Goal: Navigation & Orientation: Find specific page/section

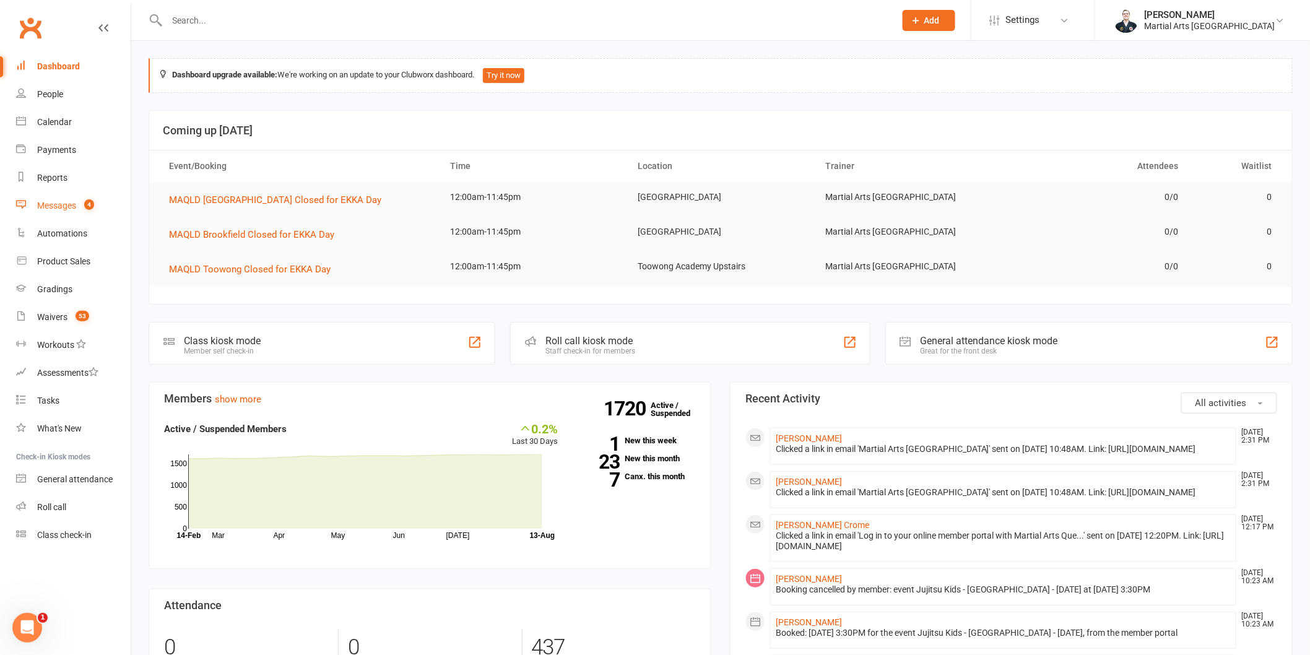
click at [66, 207] on div "Messages" at bounding box center [56, 206] width 39 height 10
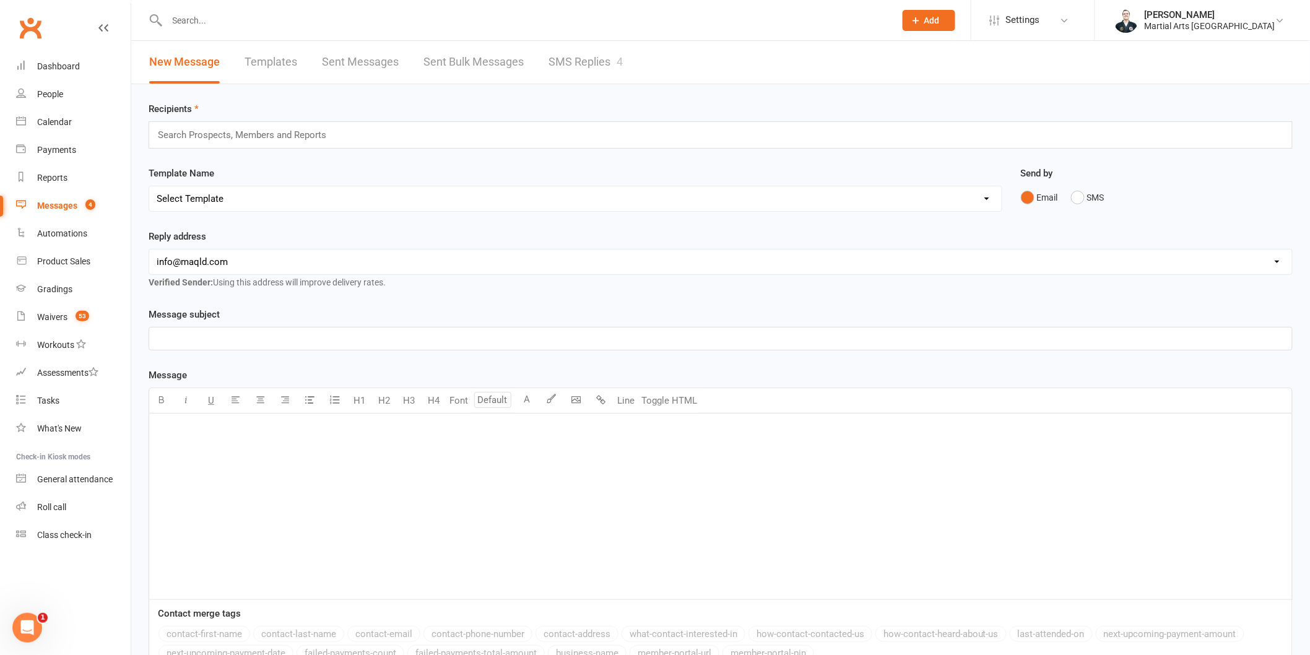
click at [558, 50] on link "SMS Replies 4" at bounding box center [585, 62] width 74 height 43
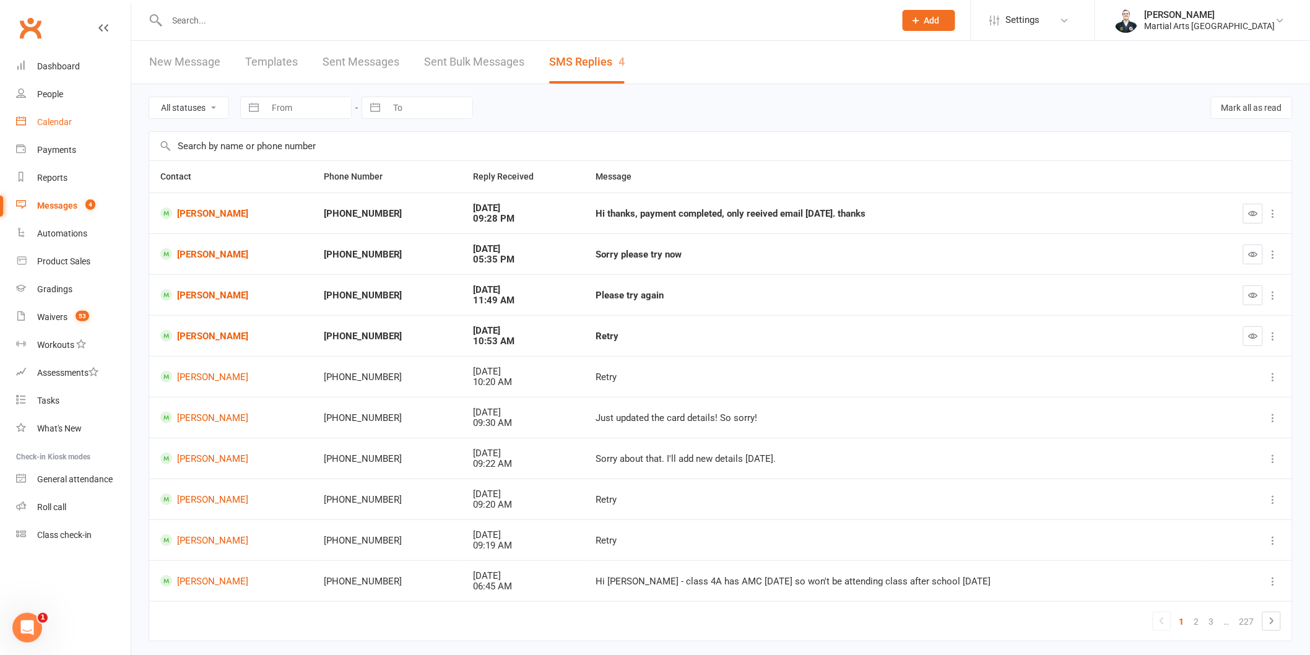
click at [63, 119] on div "Calendar" at bounding box center [54, 122] width 35 height 10
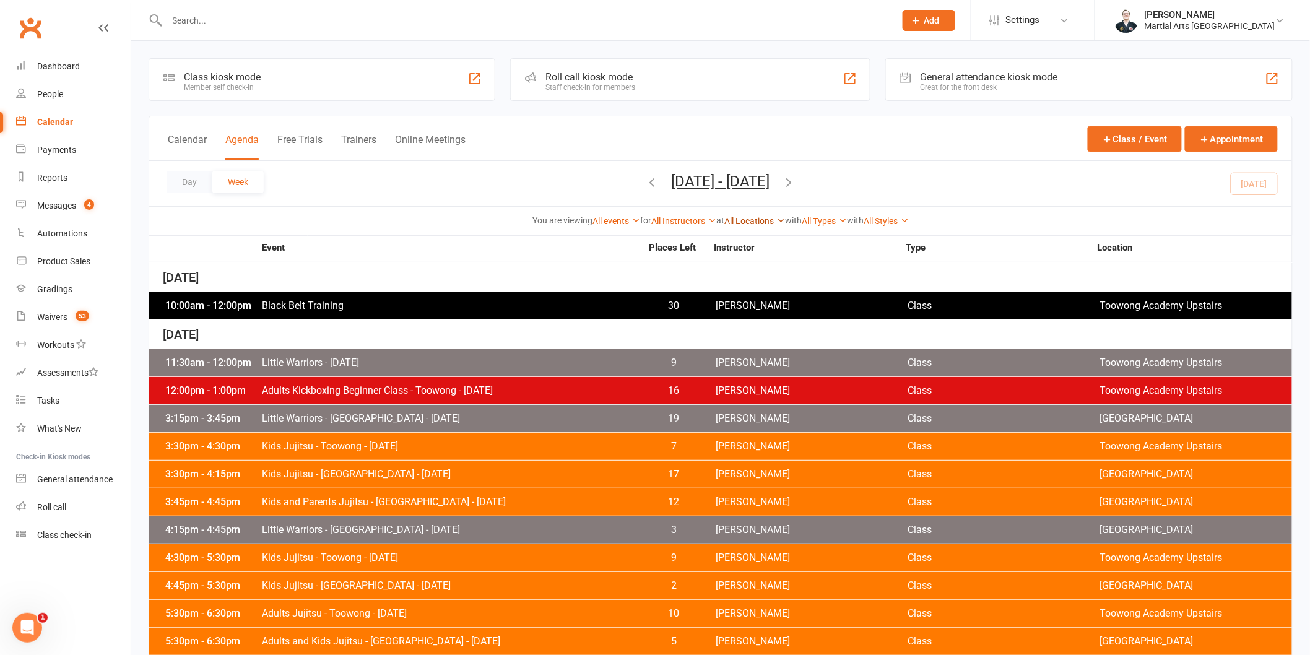
click at [756, 225] on link "All Locations" at bounding box center [754, 221] width 61 height 10
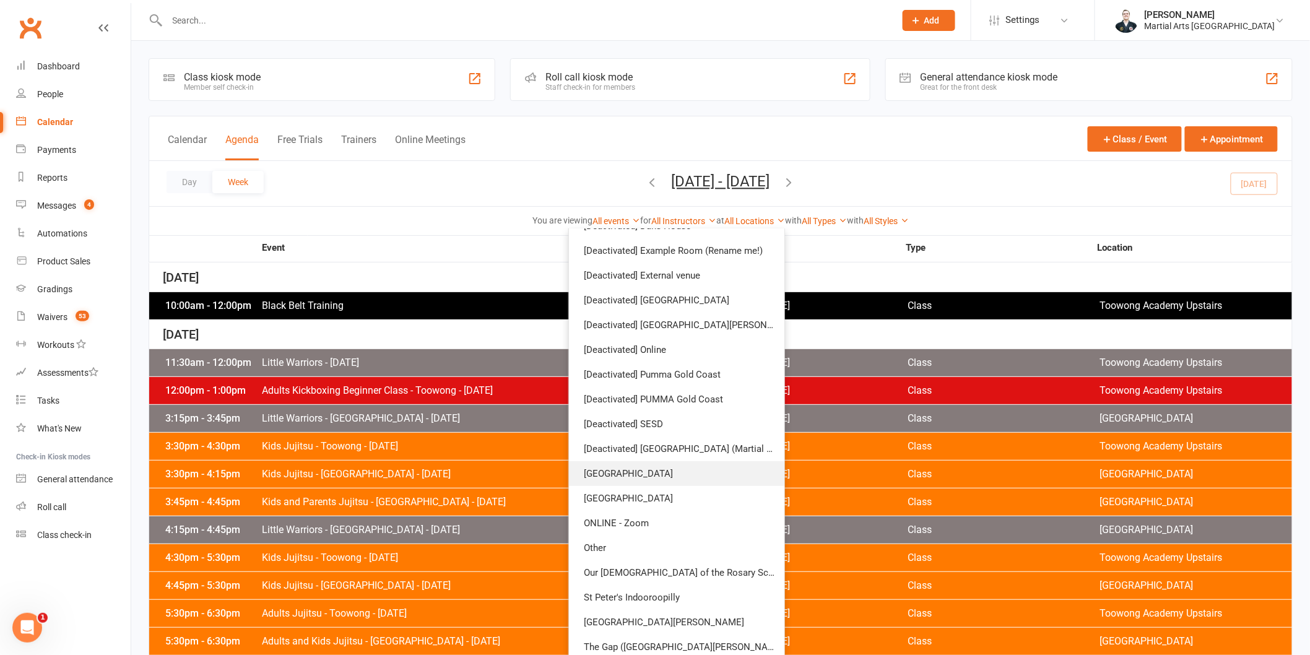
scroll to position [147, 0]
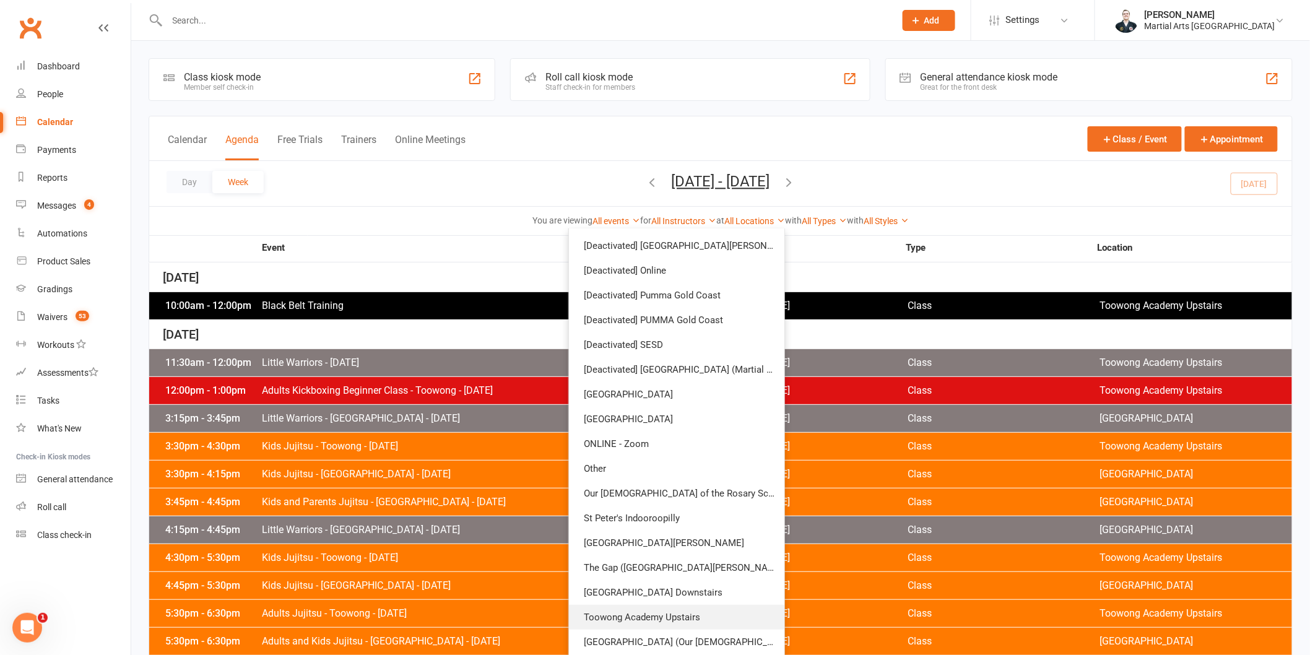
click at [685, 613] on link "Toowong Academy Upstairs" at bounding box center [676, 617] width 215 height 25
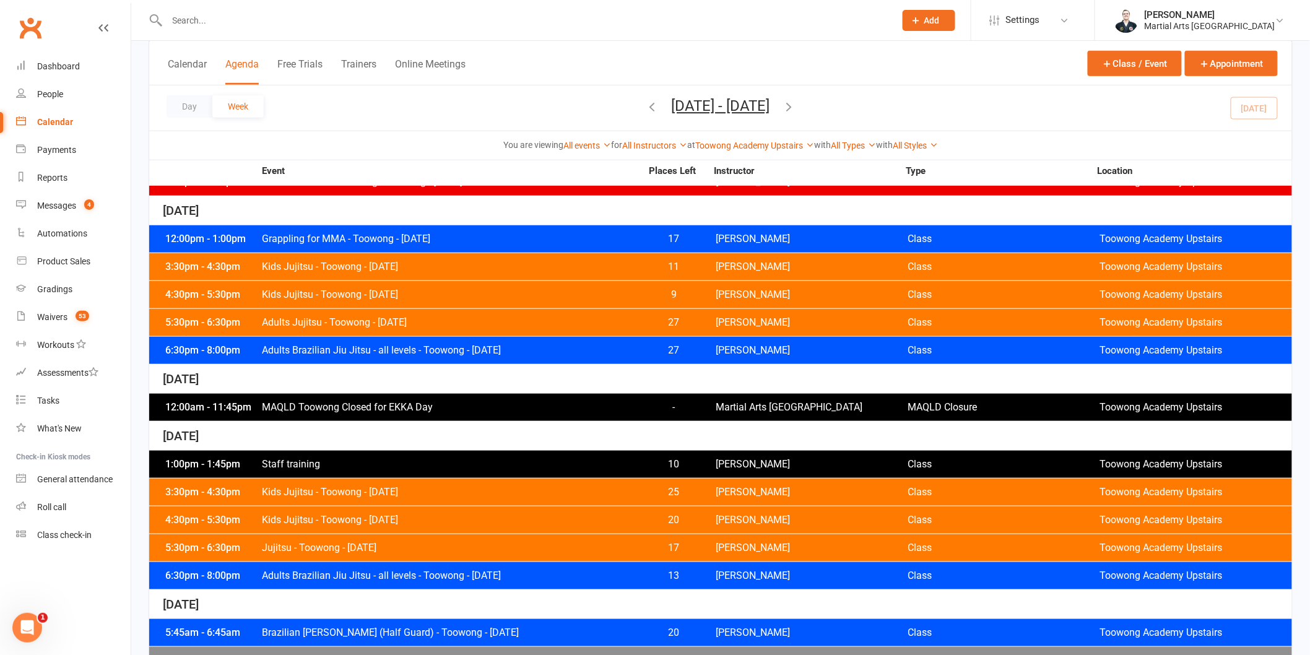
scroll to position [344, 0]
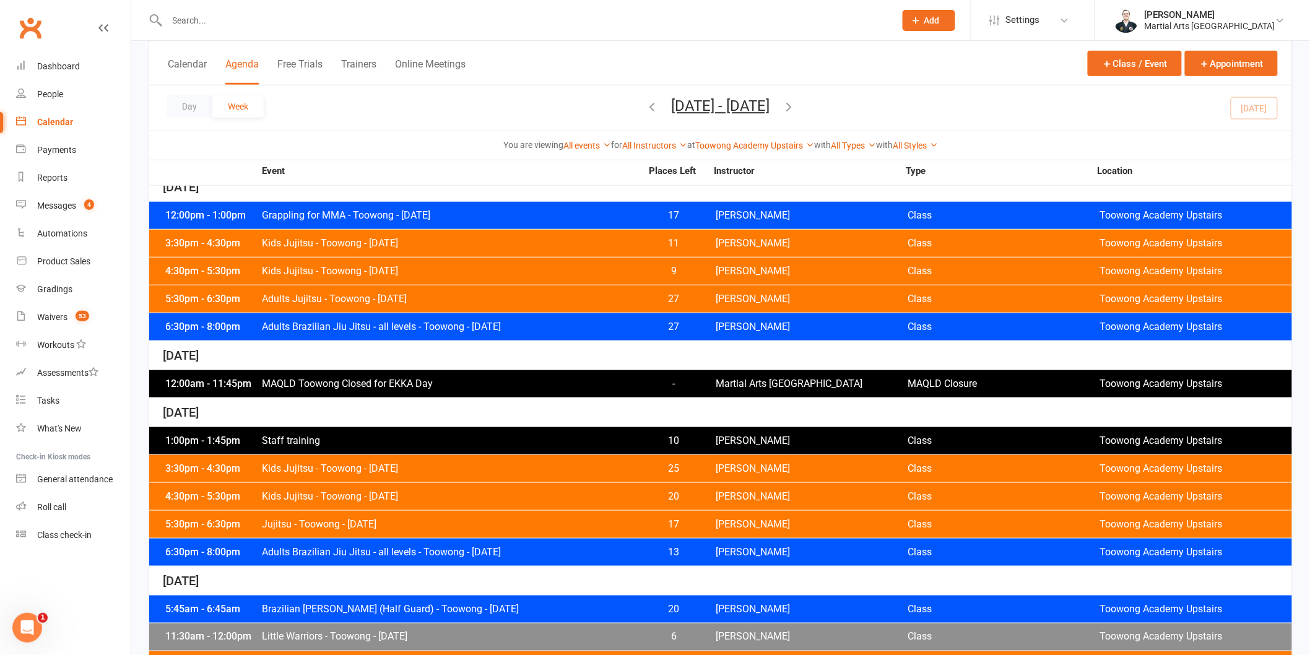
click at [796, 100] on icon "button" at bounding box center [789, 107] width 14 height 14
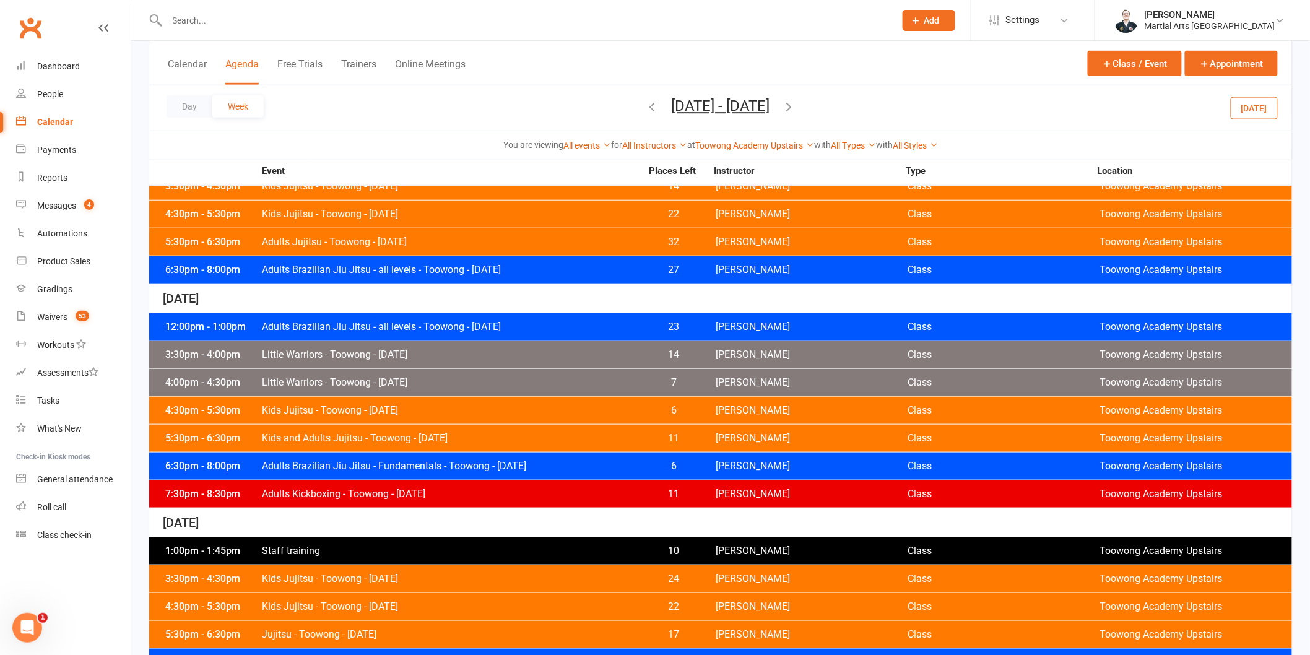
click at [796, 108] on icon "button" at bounding box center [789, 107] width 14 height 14
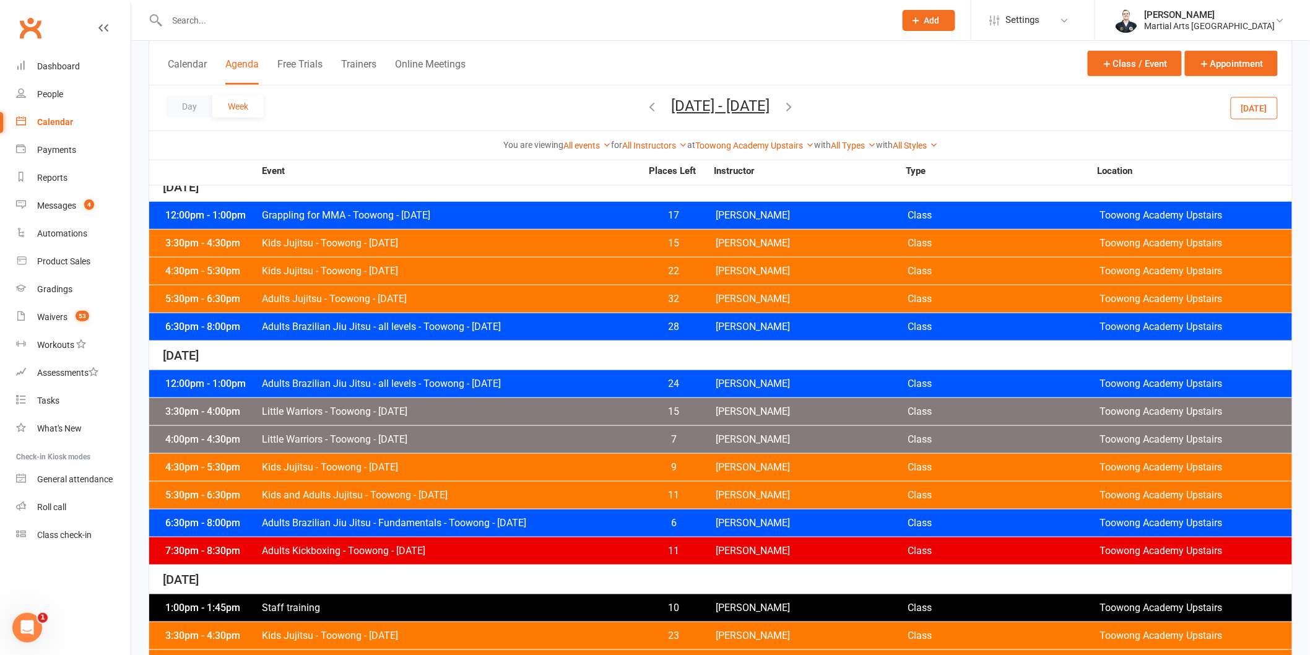
click at [659, 106] on span "[DATE] - [DATE] [DATE] Sun Mon Tue Wed Thu Fri Sat 27 28 29 30 31 01 02 03 04 0…" at bounding box center [720, 108] width 123 height 22
click at [646, 106] on icon "button" at bounding box center [653, 107] width 14 height 14
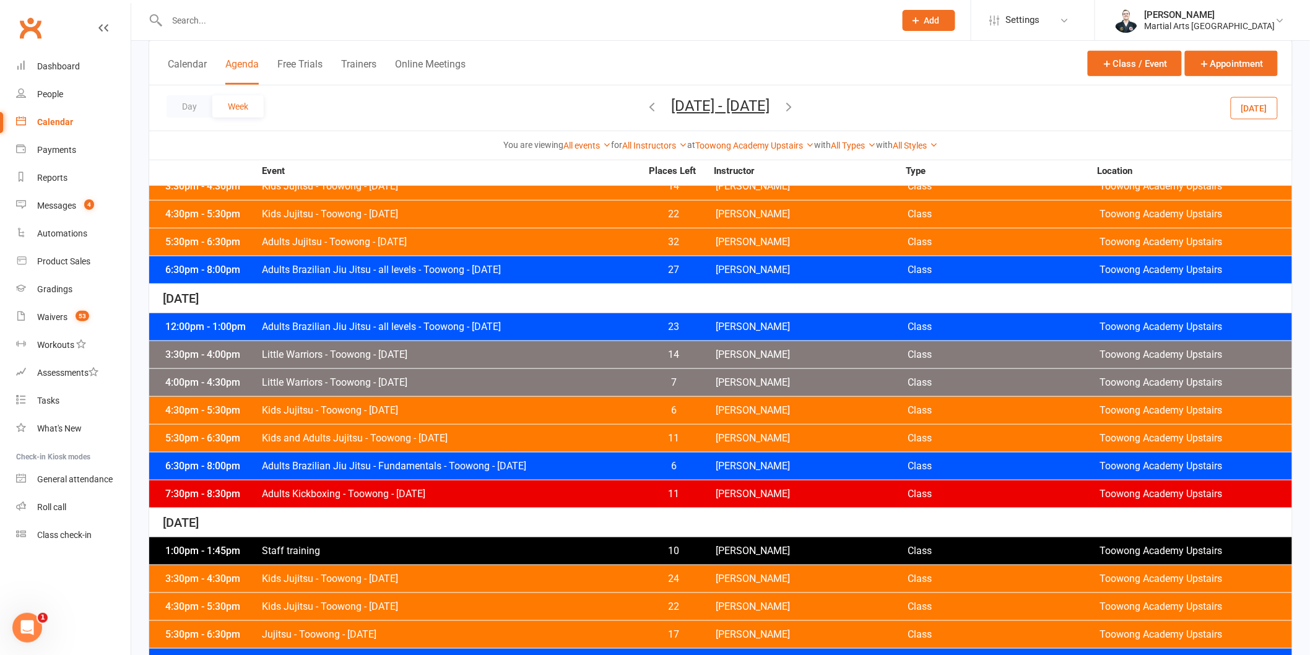
click at [646, 105] on icon "button" at bounding box center [653, 107] width 14 height 14
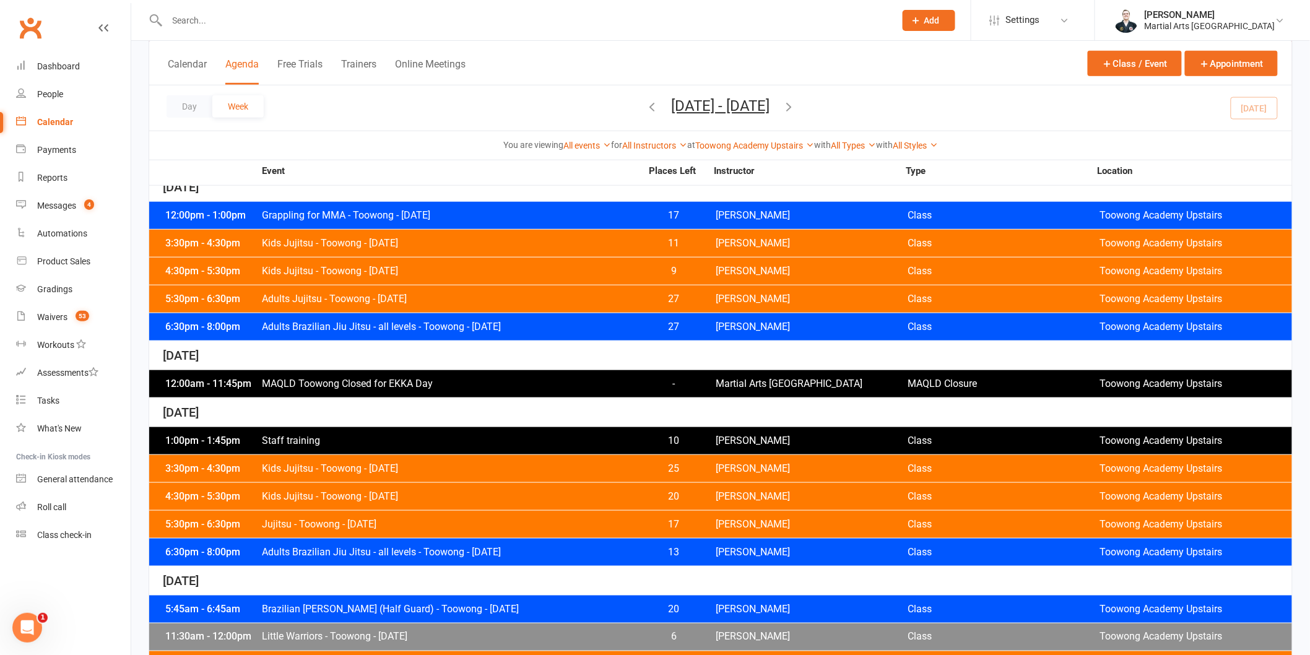
click at [646, 105] on icon "button" at bounding box center [653, 107] width 14 height 14
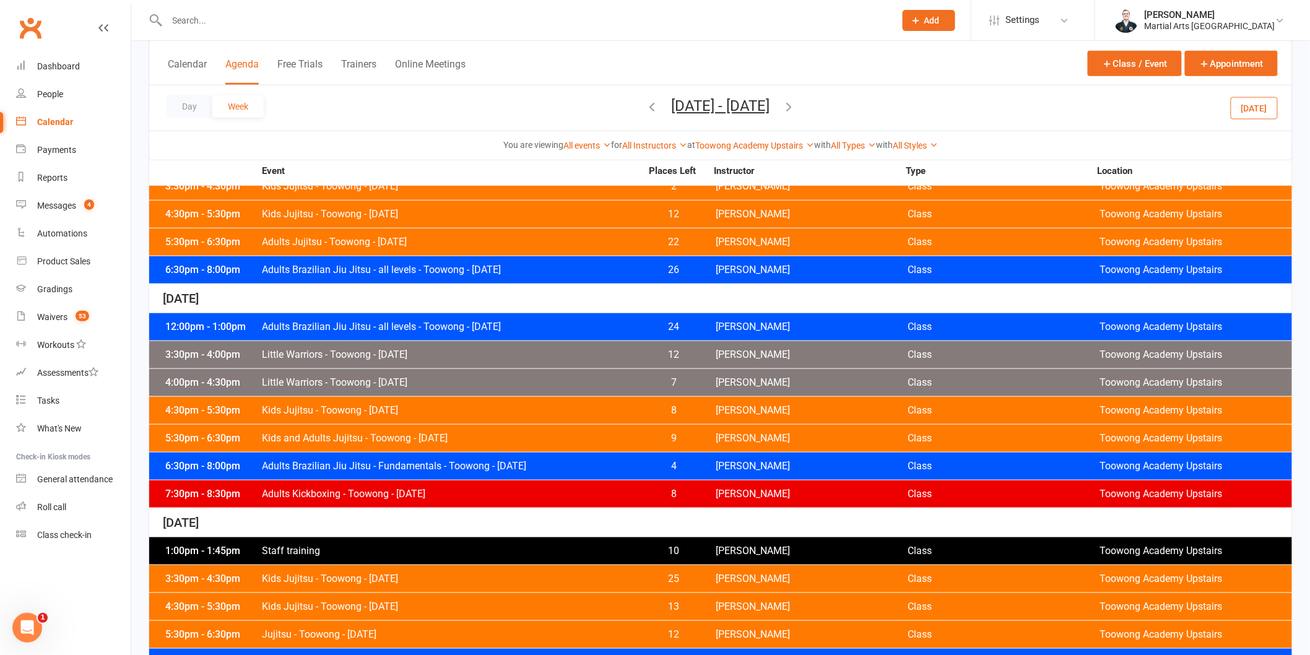
click at [604, 105] on div "Day Week [DATE] - [DATE] [DATE] Sun Mon Tue Wed Thu Fri Sat 27 28 29 30 31 01 0…" at bounding box center [720, 107] width 1143 height 45
click at [602, 104] on div "Day Week [DATE] - [DATE] [DATE] Sun Mon Tue Wed Thu Fri Sat 27 28 29 30 31 01 0…" at bounding box center [720, 107] width 1143 height 45
click at [646, 101] on icon "button" at bounding box center [653, 107] width 14 height 14
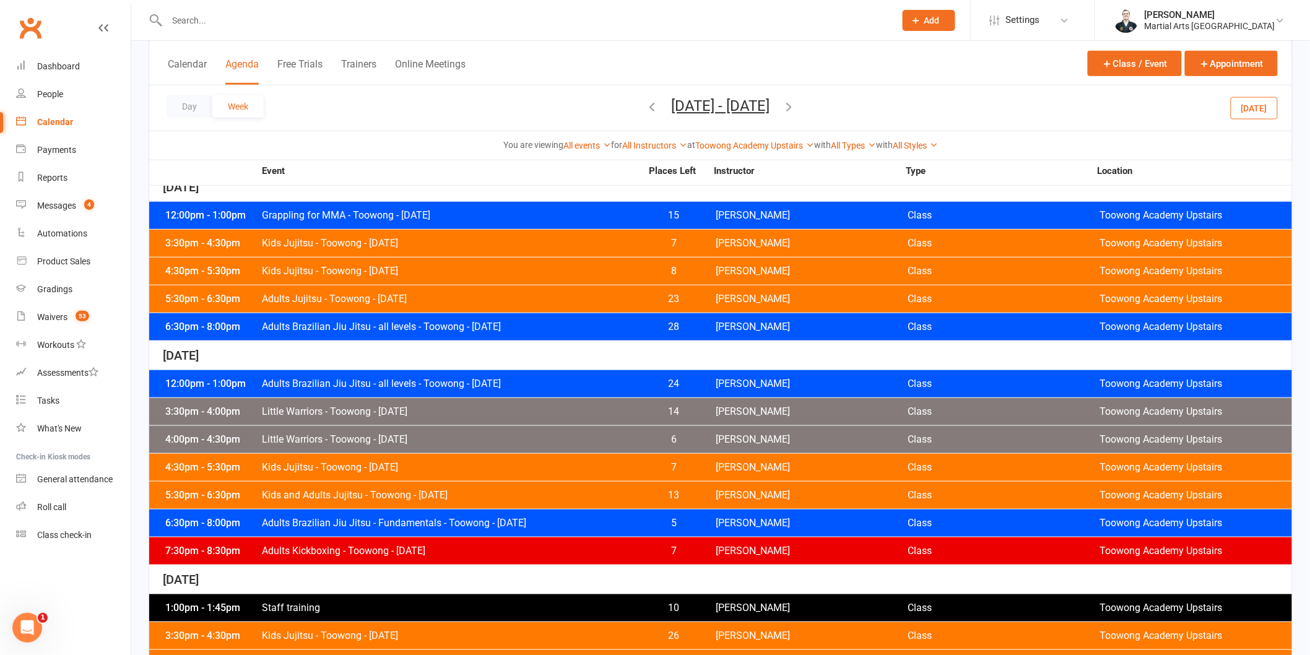
click at [796, 108] on icon "button" at bounding box center [789, 107] width 14 height 14
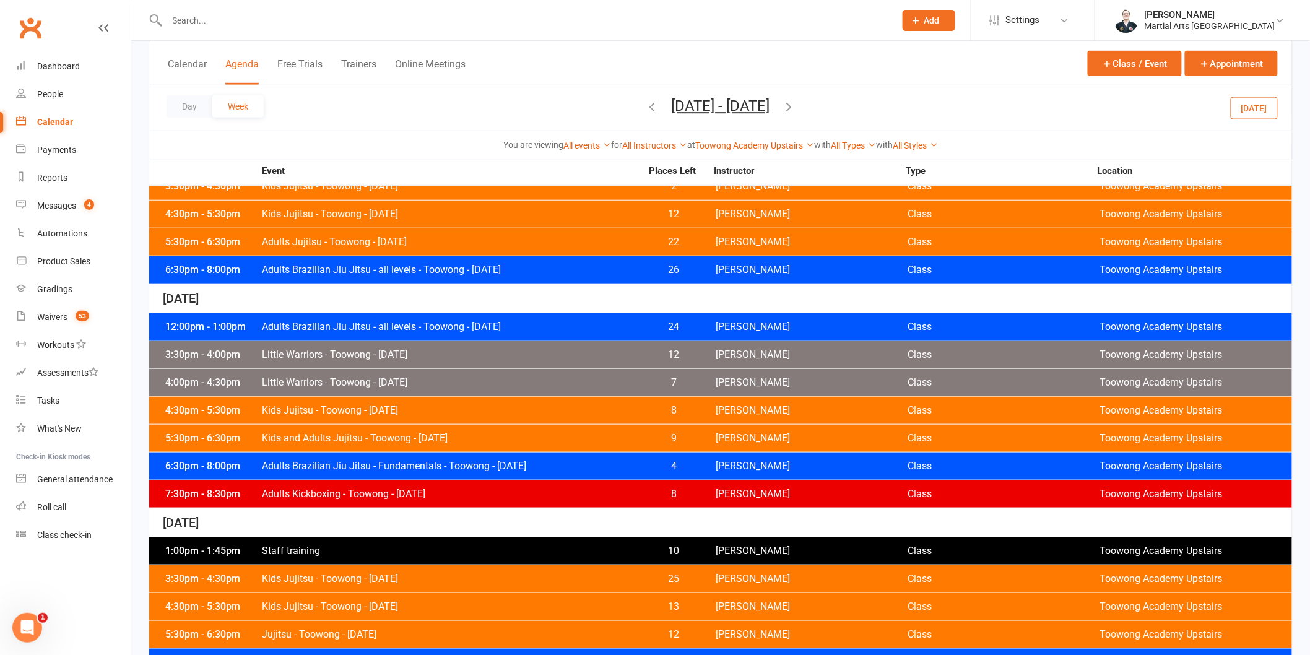
click at [796, 108] on icon "button" at bounding box center [789, 107] width 14 height 14
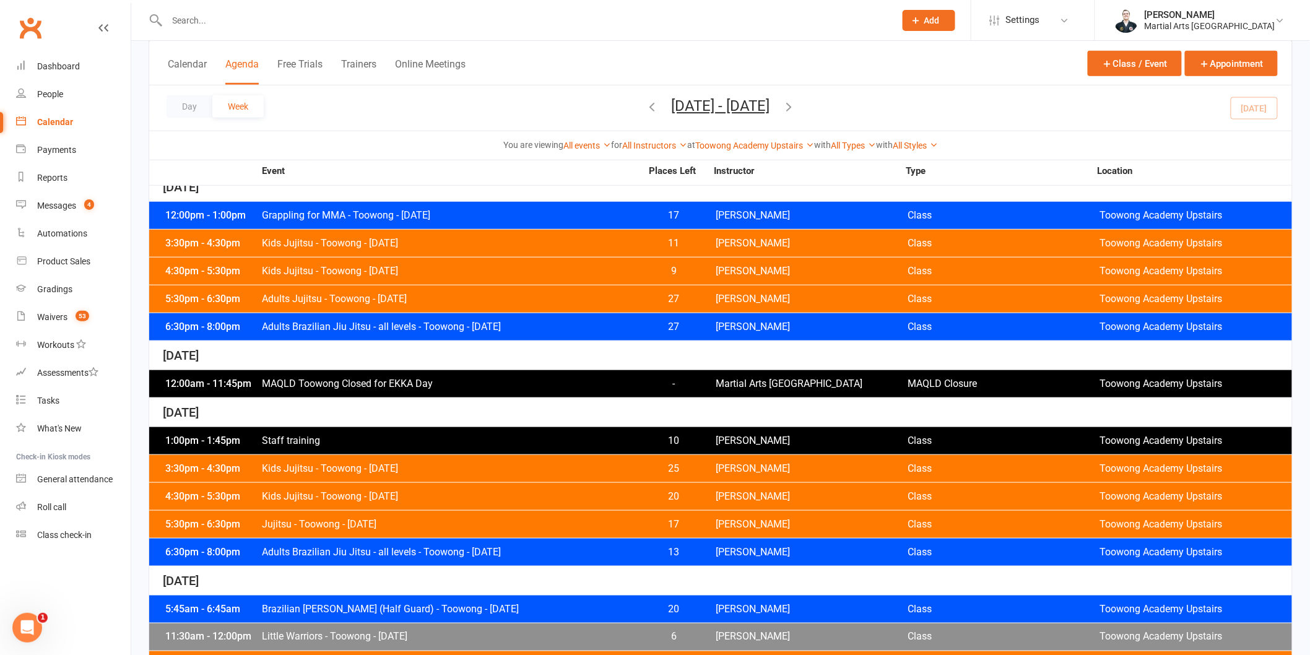
click at [796, 106] on icon "button" at bounding box center [789, 107] width 14 height 14
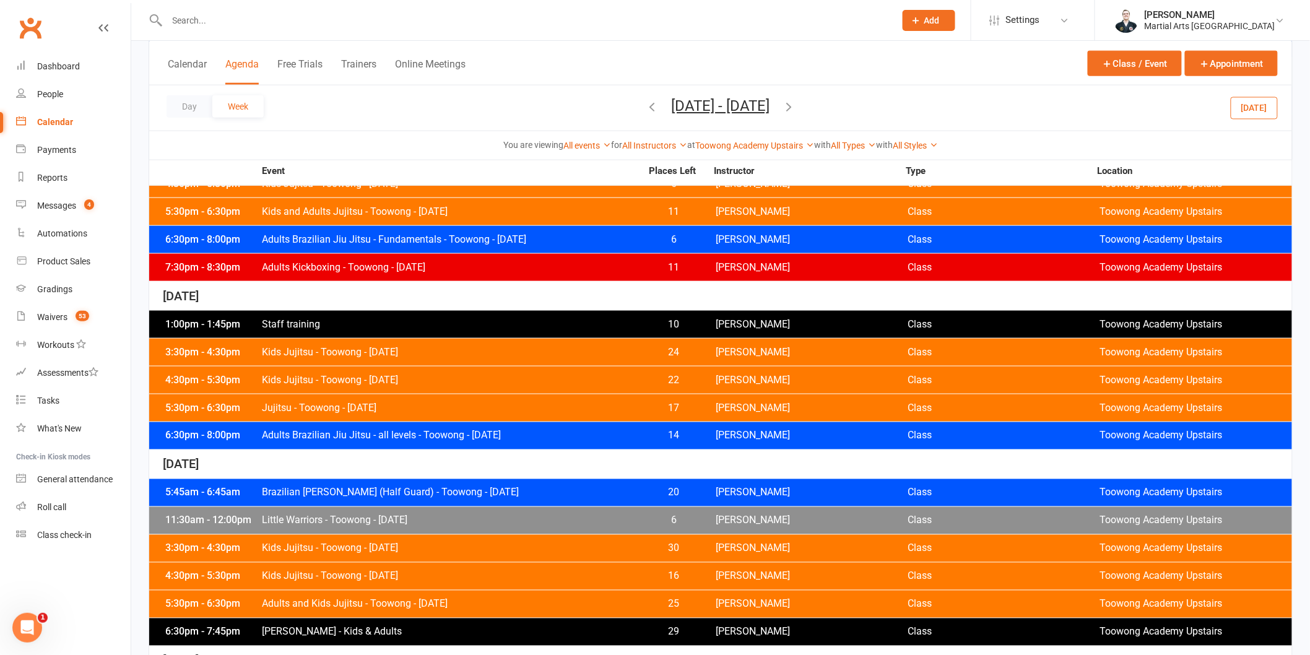
scroll to position [568, 0]
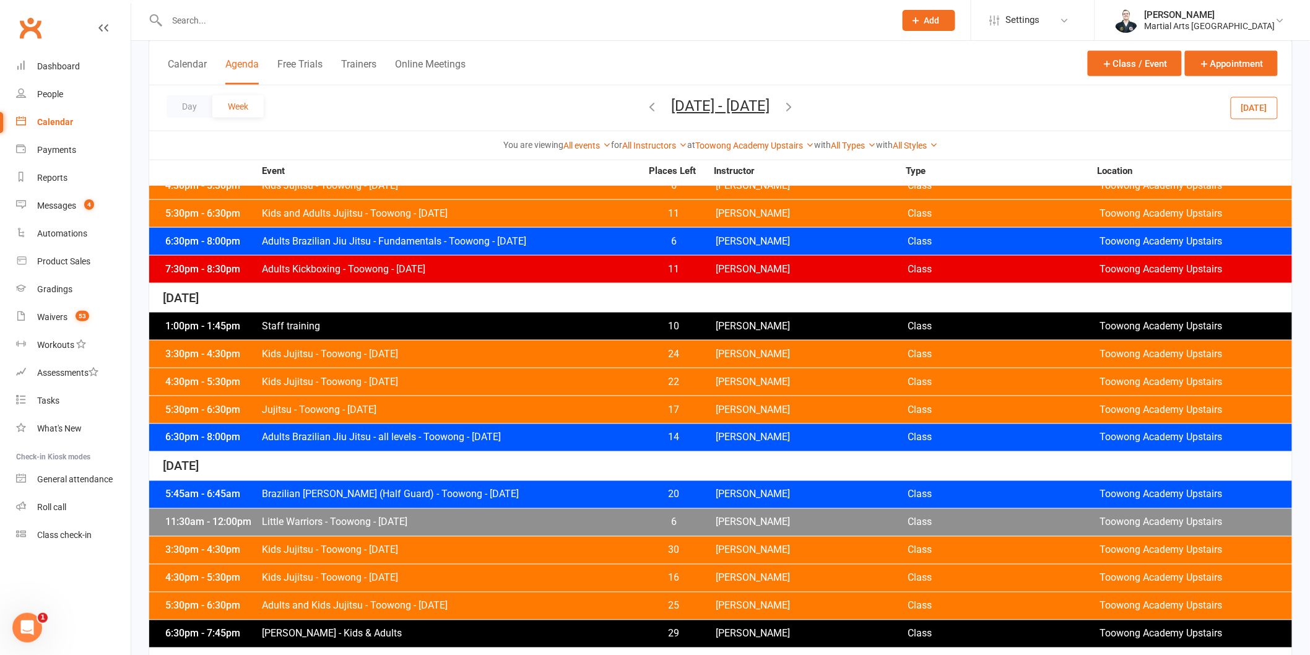
click at [796, 108] on icon "button" at bounding box center [789, 107] width 14 height 14
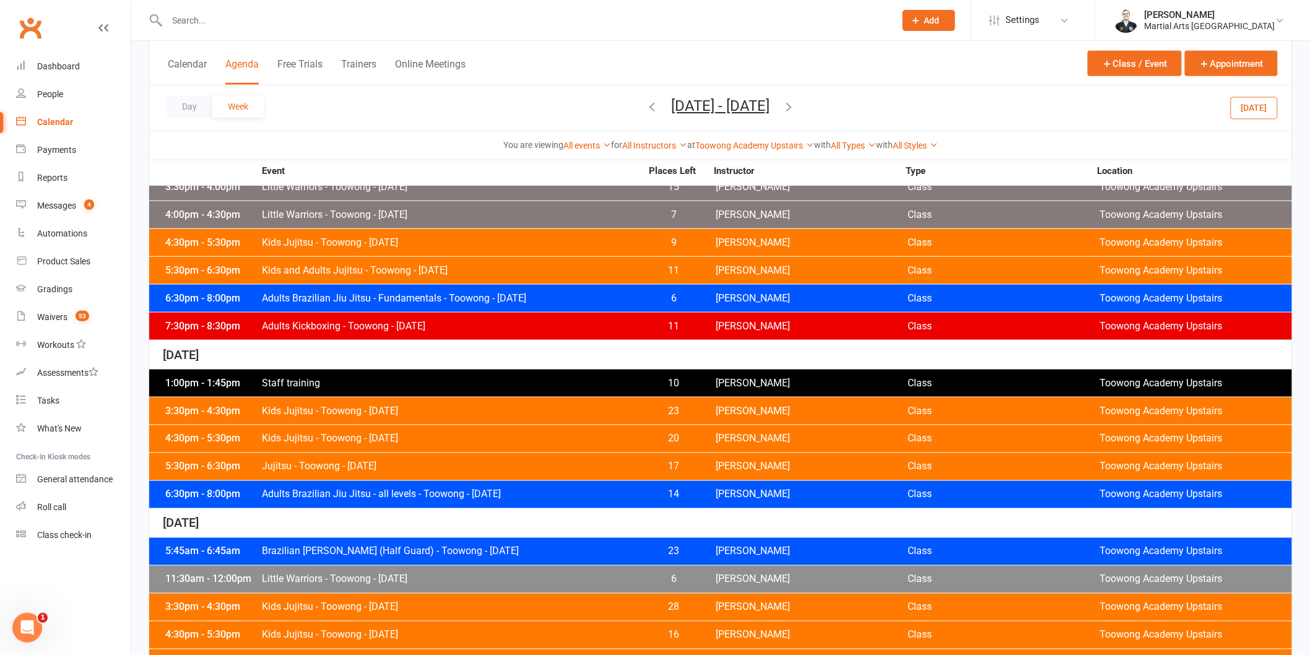
click at [1254, 102] on button "[DATE]" at bounding box center [1253, 108] width 47 height 22
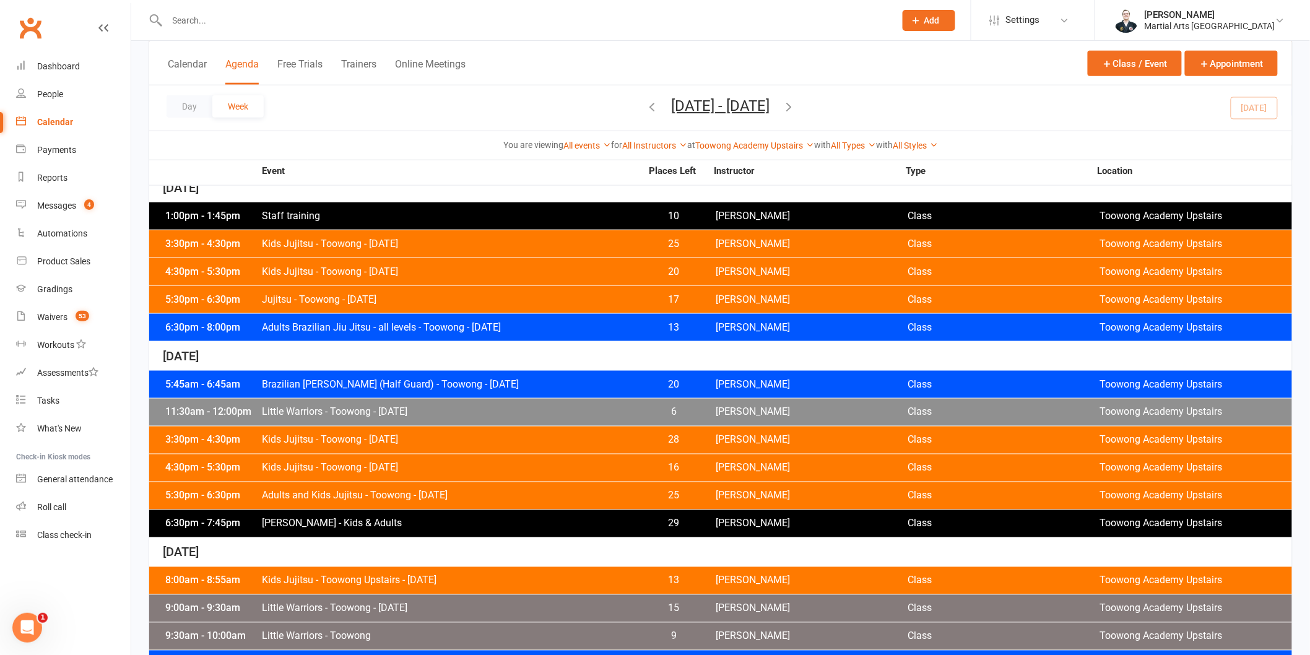
click at [659, 110] on span "[DATE] - [DATE] [DATE] Sun Mon Tue Wed Thu Fri Sat 27 28 29 30 31 01 02 03 04 0…" at bounding box center [720, 108] width 123 height 22
click at [646, 110] on icon "button" at bounding box center [653, 107] width 14 height 14
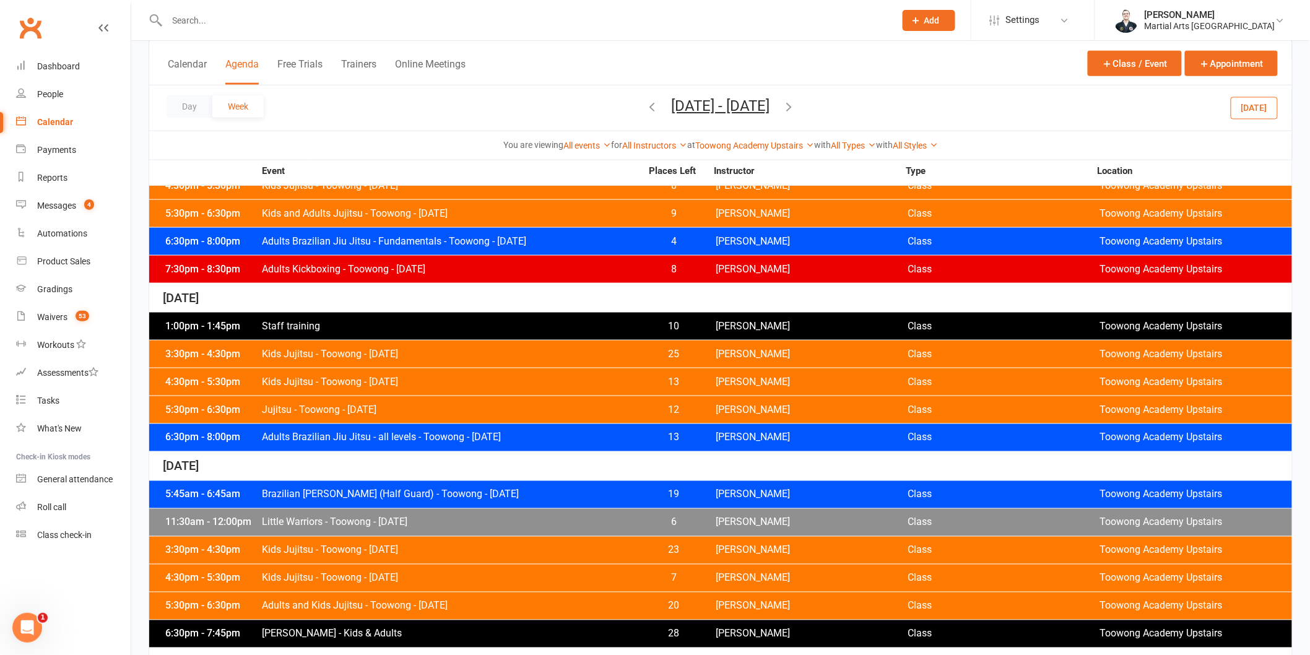
click at [646, 110] on icon "button" at bounding box center [653, 107] width 14 height 14
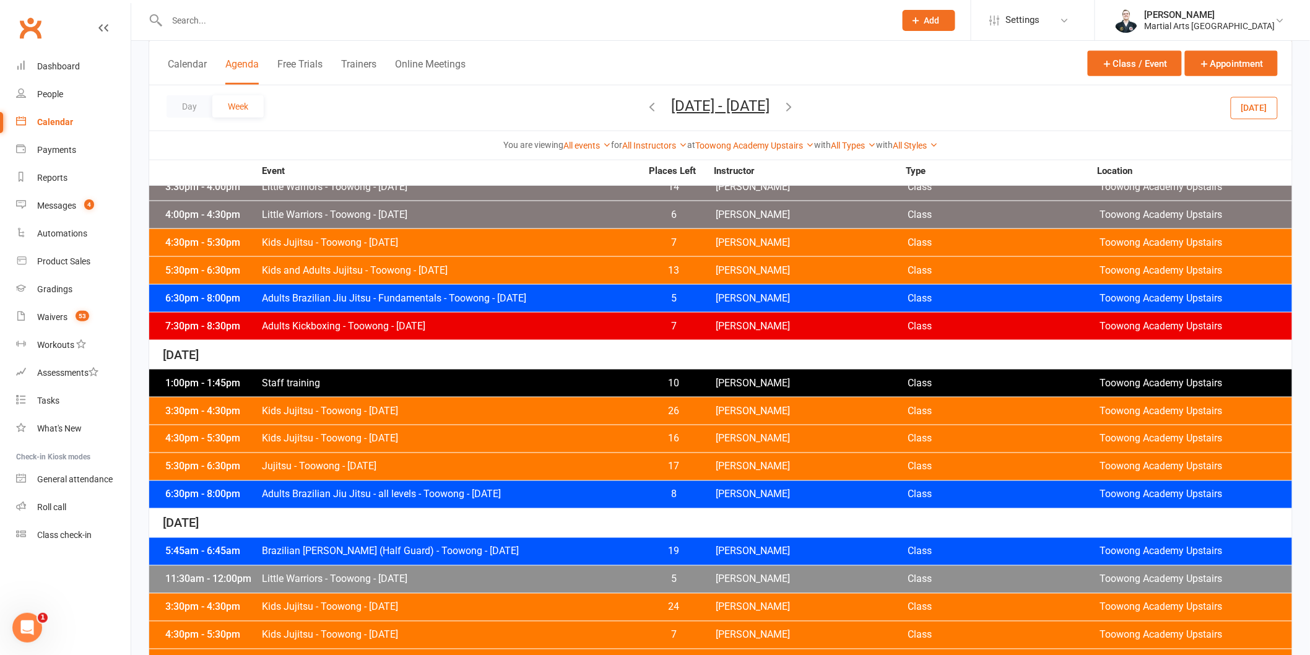
click at [1261, 114] on button "[DATE]" at bounding box center [1253, 108] width 47 height 22
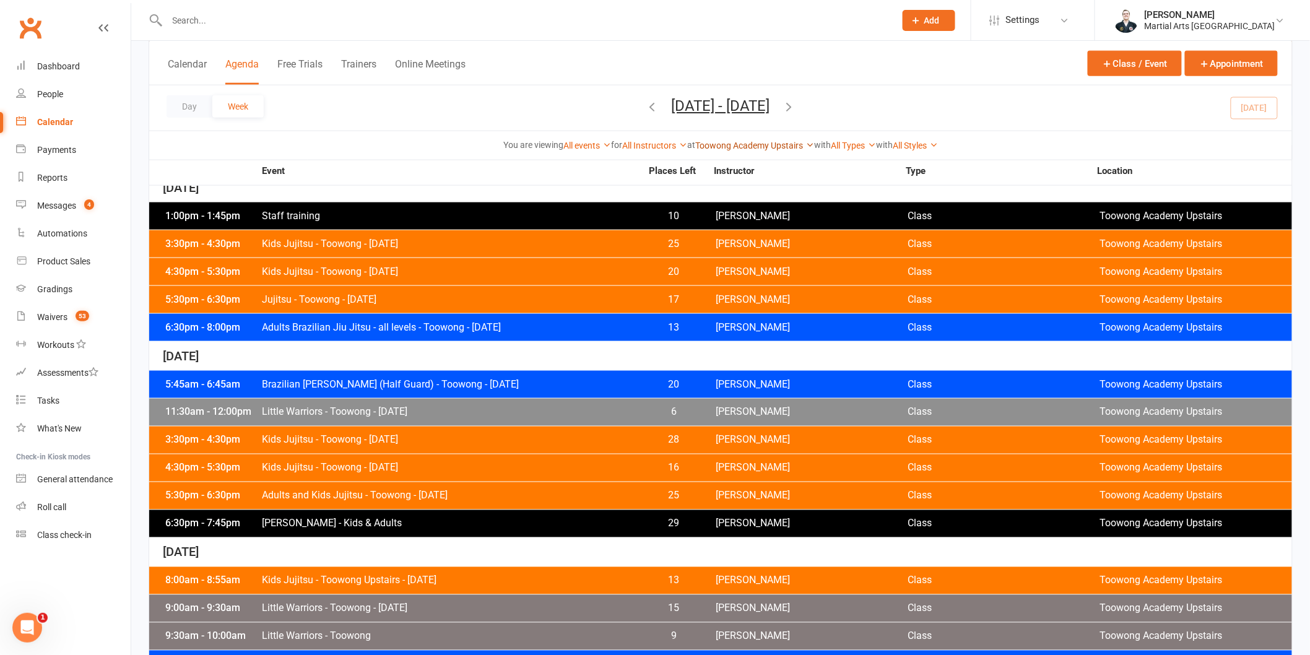
click at [766, 140] on link "Toowong Academy Upstairs" at bounding box center [754, 145] width 119 height 10
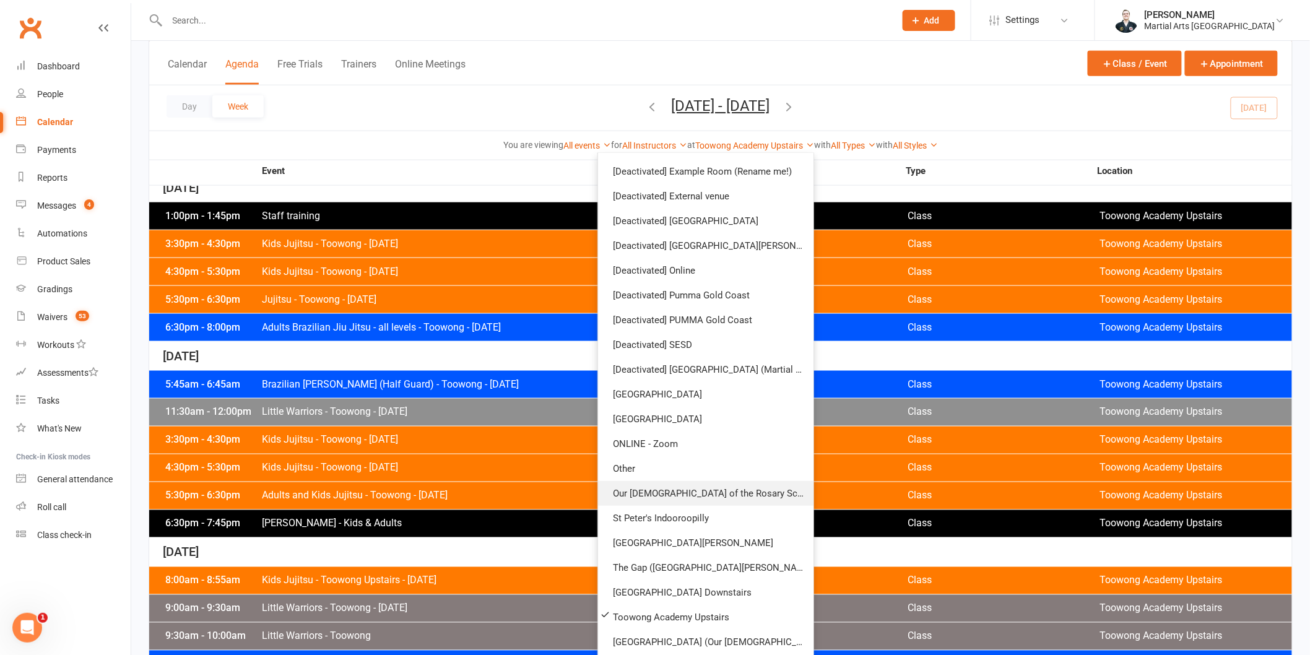
scroll to position [665, 0]
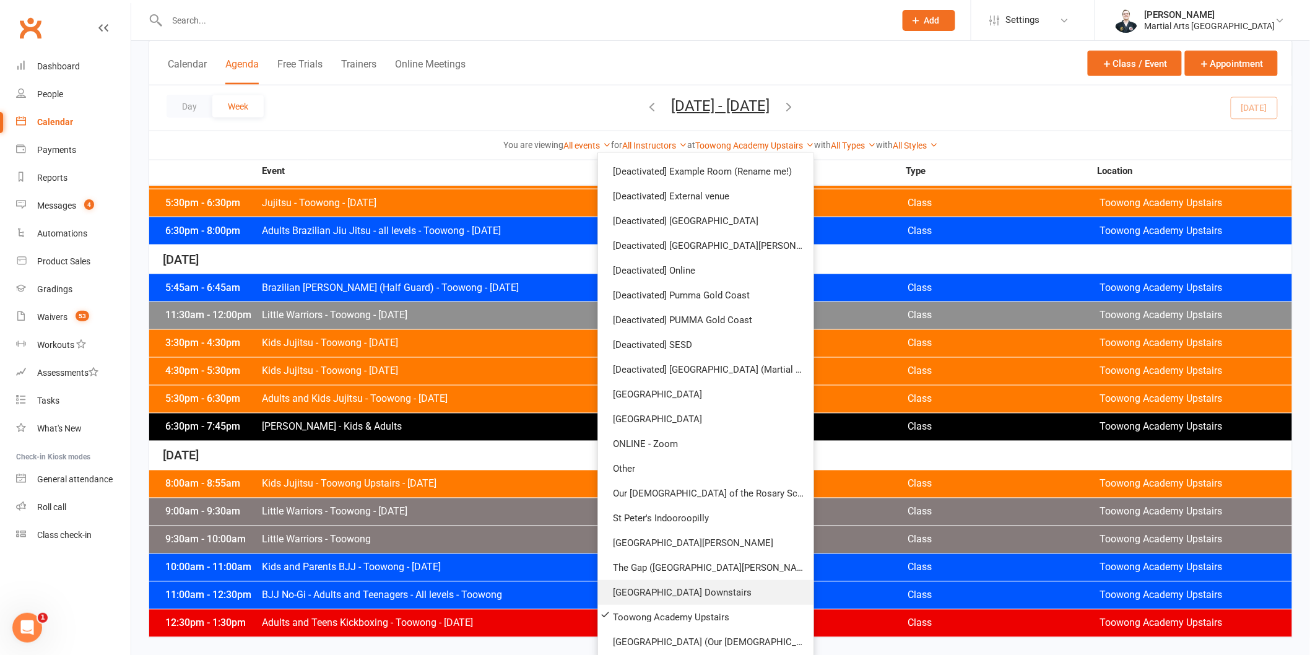
click at [728, 596] on link "[GEOGRAPHIC_DATA] Downstairs" at bounding box center [705, 592] width 215 height 25
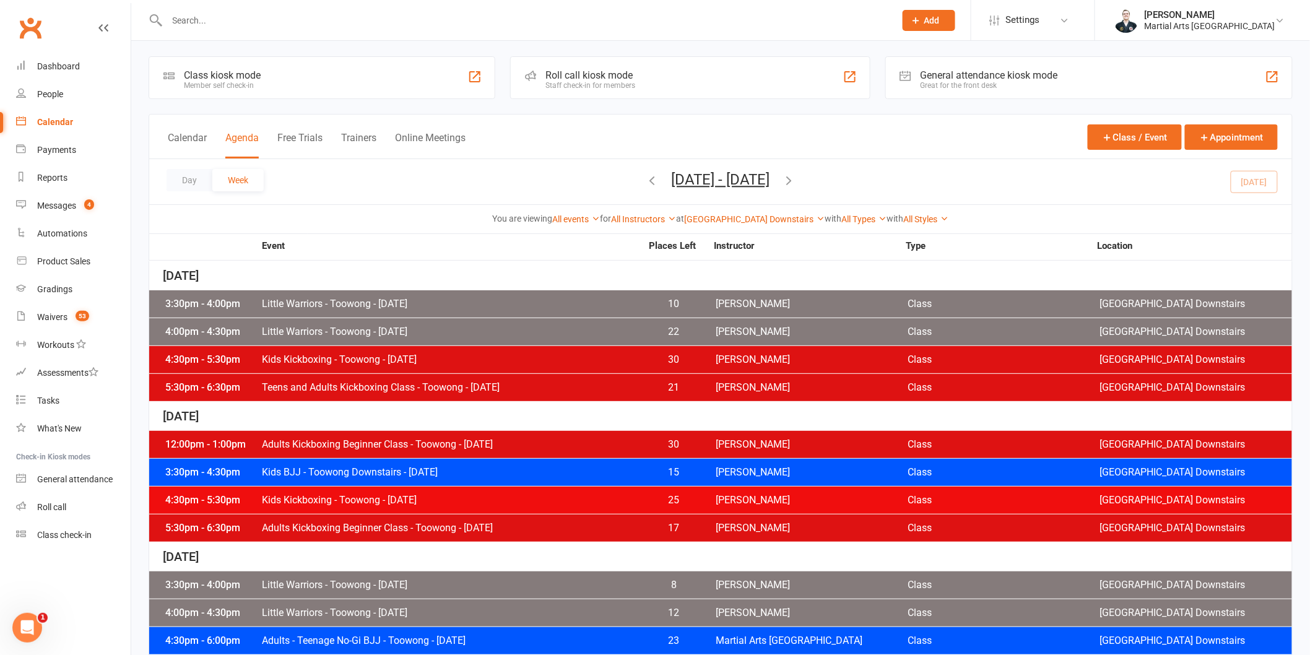
scroll to position [0, 0]
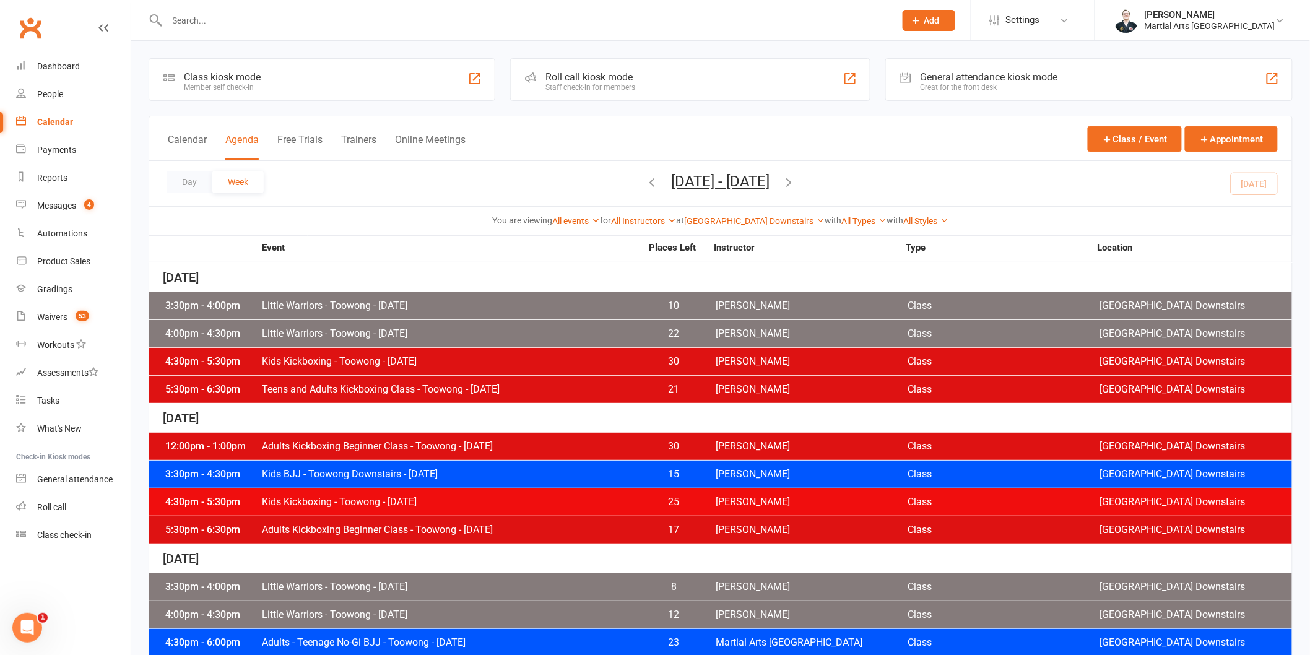
click at [796, 187] on icon "button" at bounding box center [789, 182] width 14 height 14
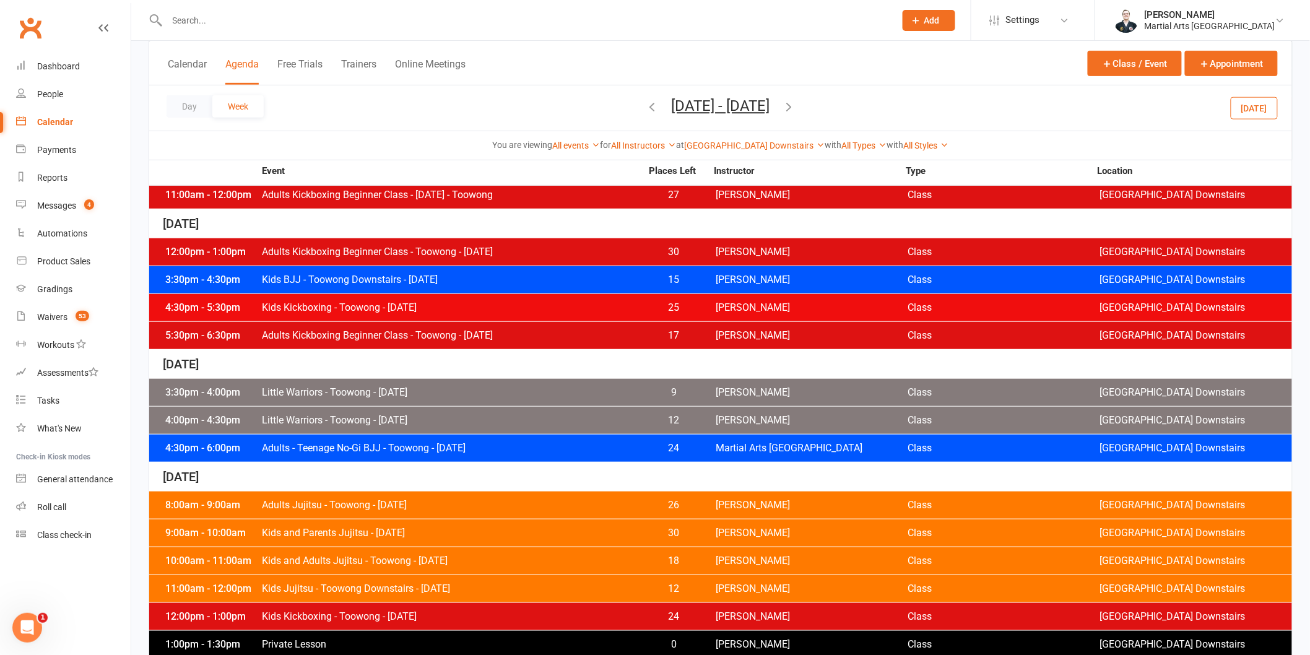
scroll to position [273, 0]
